Goal: Task Accomplishment & Management: Complete application form

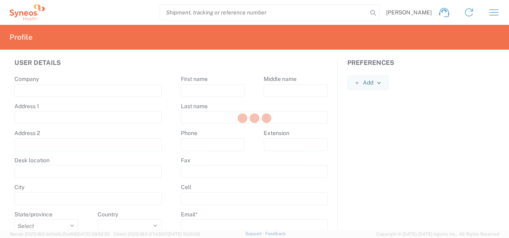
type input "Syneos Health"
type input "[STREET_ADDRESS]"
type input "5th floor, [GEOGRAPHIC_DATA]"
type input "Kyiv"
select select
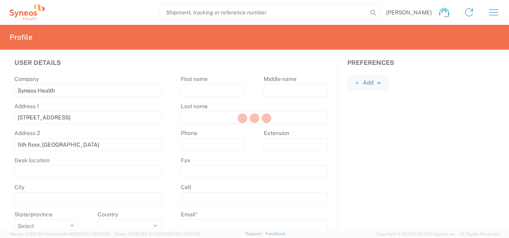
select select
type input "01032"
select select
type input "[PERSON_NAME]"
type input "Shumik"
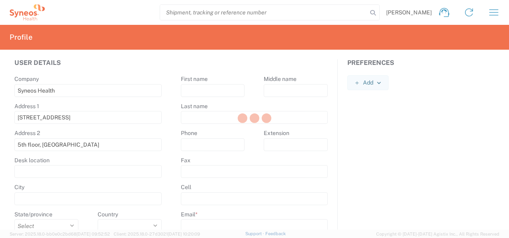
type input "[PHONE_NUMBER]"
type input "[PERSON_NAME][EMAIL_ADDRESS][DOMAIN_NAME]"
select select
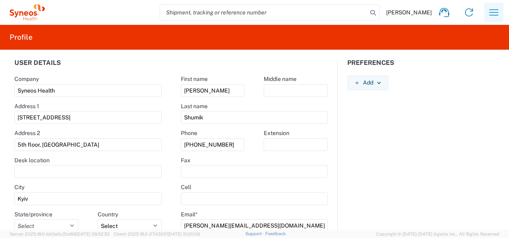
click at [492, 14] on icon "button" at bounding box center [494, 12] width 13 height 13
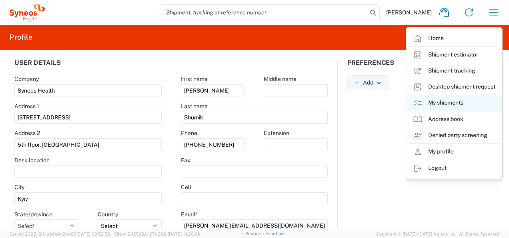
click at [443, 99] on link "My shipments" at bounding box center [454, 103] width 95 height 16
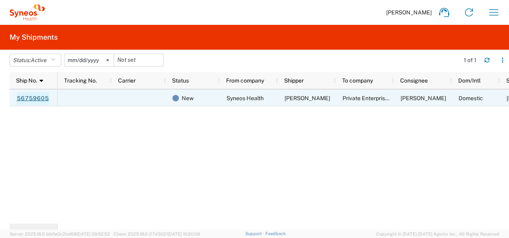
click at [32, 95] on link "56759605" at bounding box center [32, 98] width 33 height 13
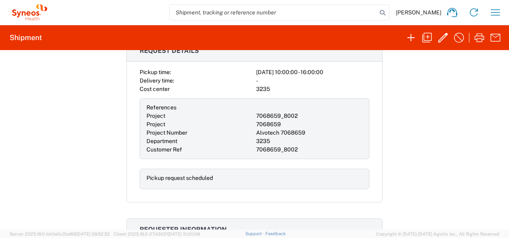
scroll to position [200, 0]
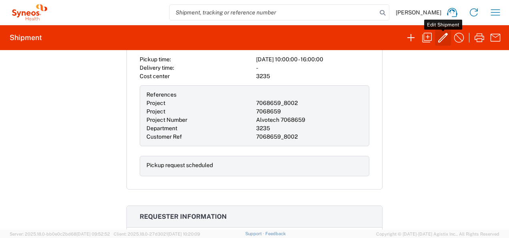
click at [444, 38] on icon "button" at bounding box center [443, 37] width 13 height 13
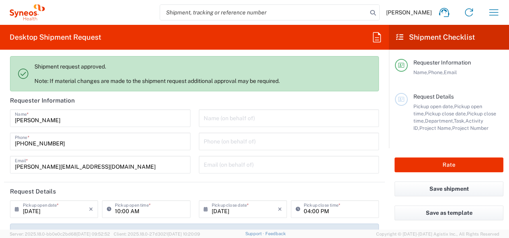
type input "Project"
type input "Customer Ref"
type input "Envelope"
type input "Alvotech 7068659"
type input "3235"
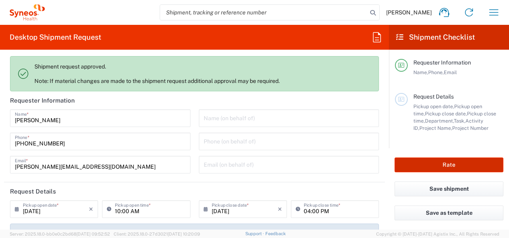
click at [458, 163] on button "Rate" at bounding box center [449, 164] width 109 height 15
type input "7068659"
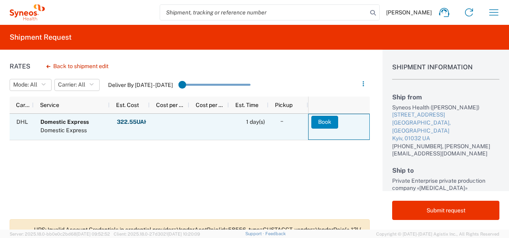
click at [319, 118] on button "Book" at bounding box center [325, 122] width 27 height 13
